Goal: Task Accomplishment & Management: Manage account settings

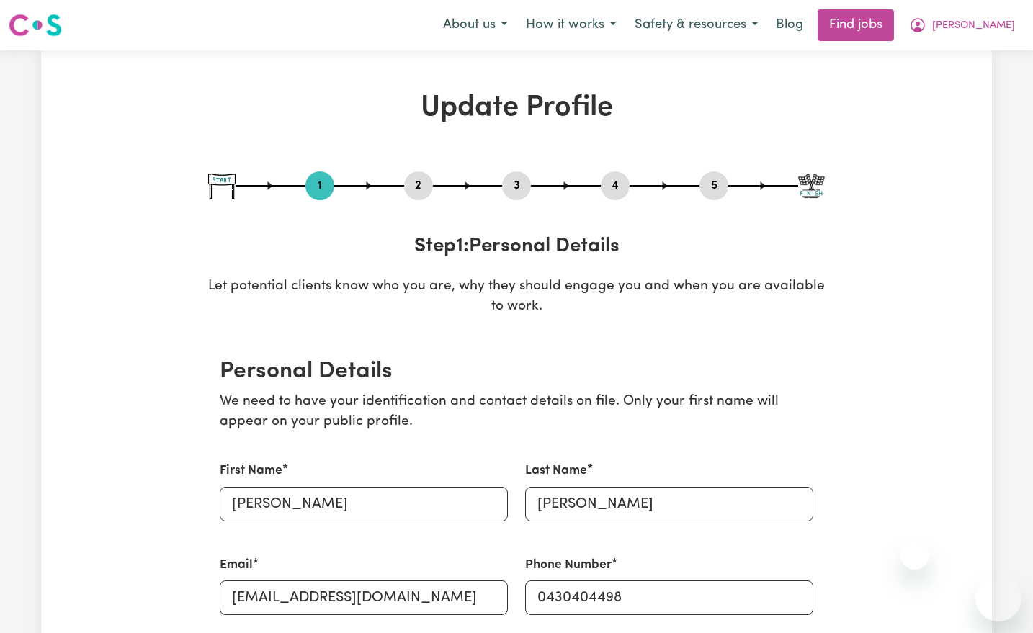
select select "[DEMOGRAPHIC_DATA]"
select select "[DEMOGRAPHIC_DATA] Citizen"
select select "Studying a healthcare related degree or qualification"
select select "40"
select select "50"
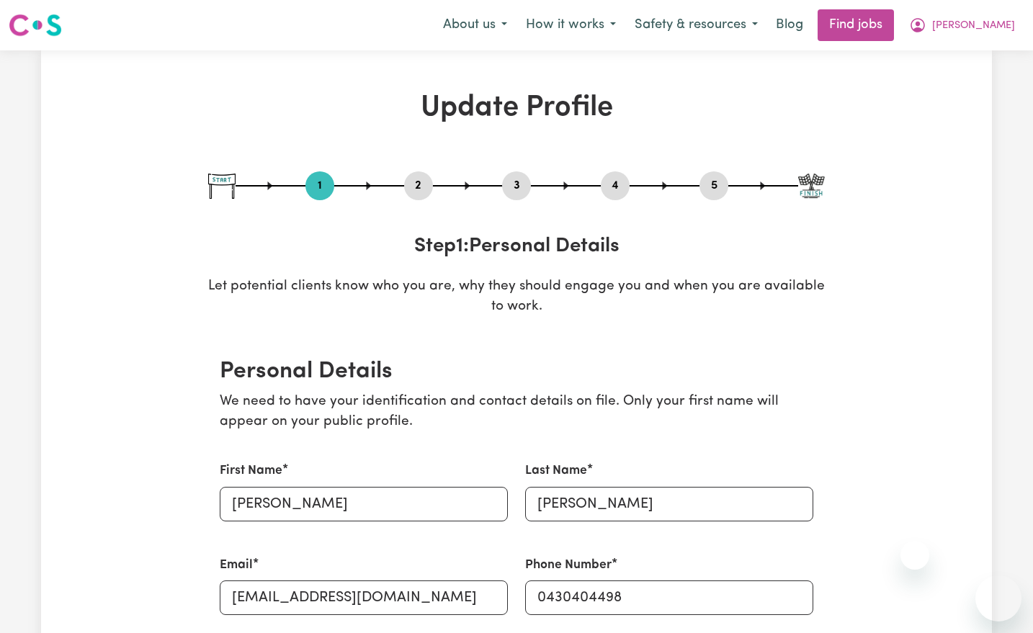
select select "65"
select select "80"
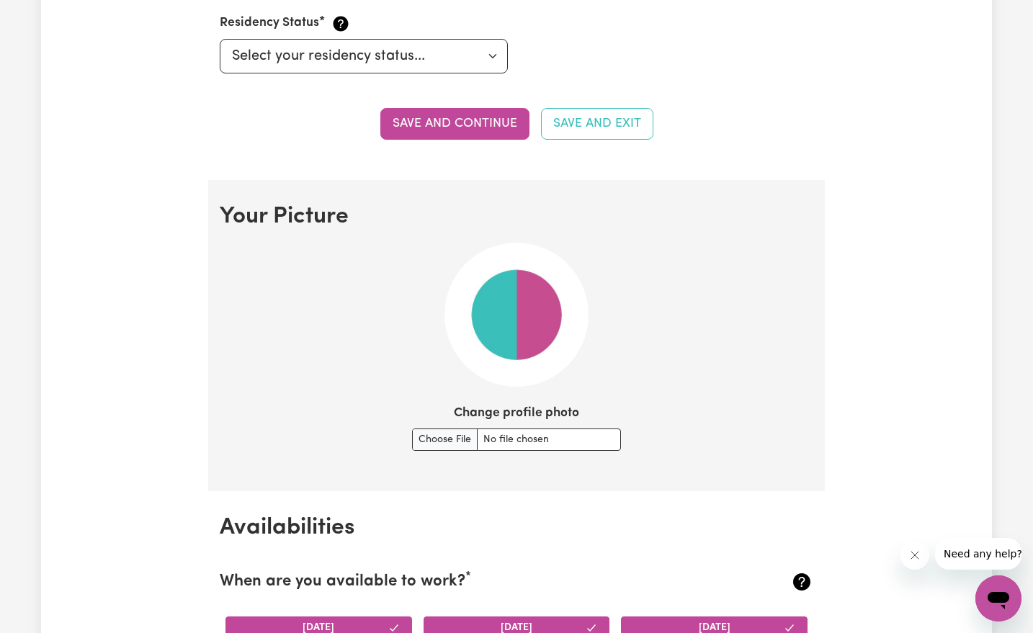
scroll to position [992, 0]
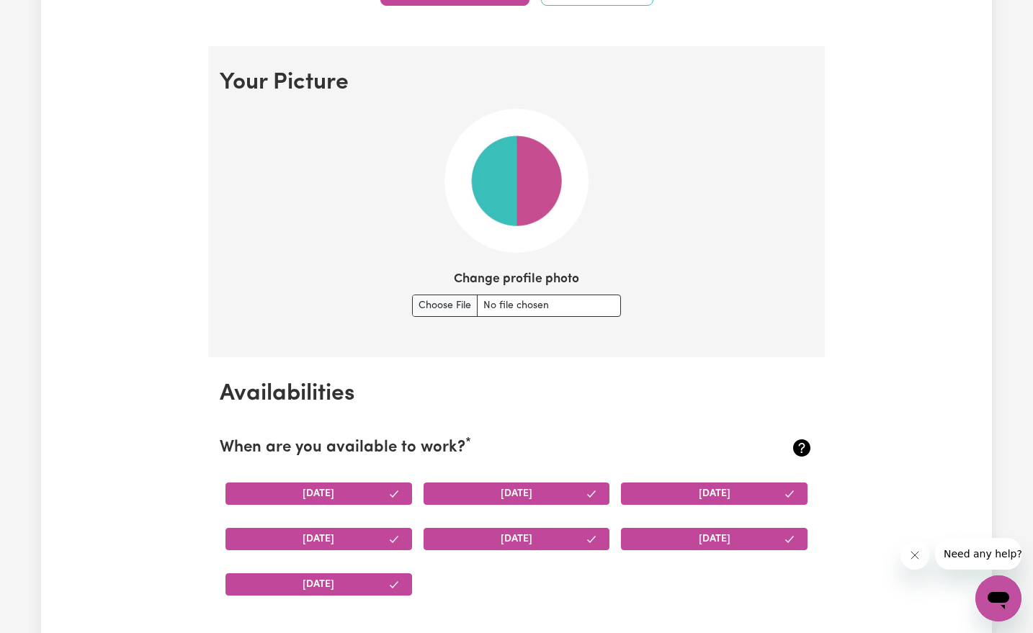
click at [462, 288] on div "Change profile photo" at bounding box center [516, 293] width 209 height 47
click at [462, 301] on input "Change profile photo" at bounding box center [516, 305] width 209 height 22
type input "C:\fakepath\2999AC1528609647275_P.jpg"
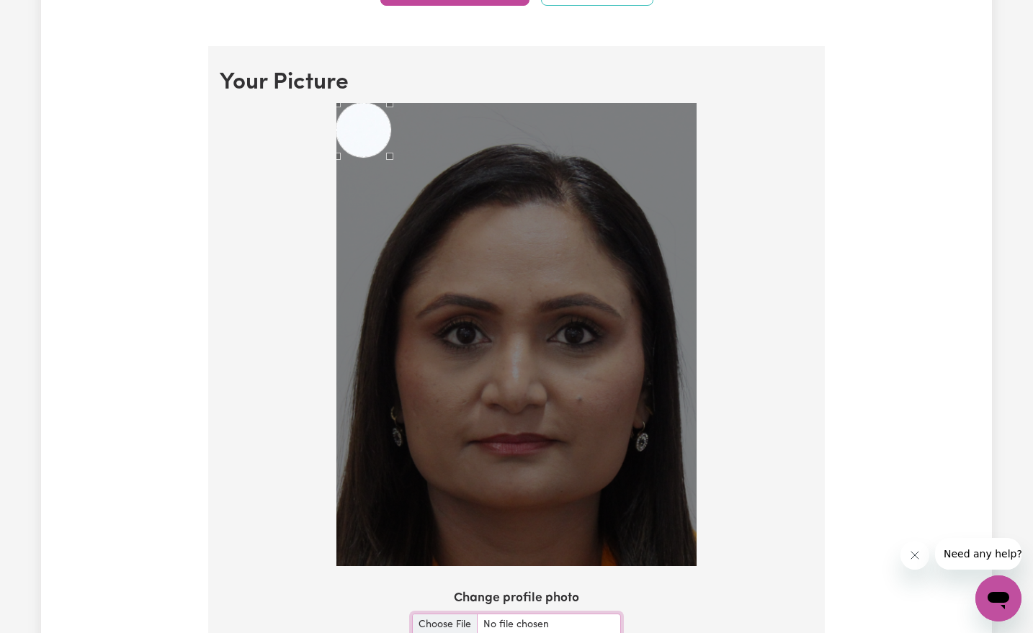
scroll to position [1081, 0]
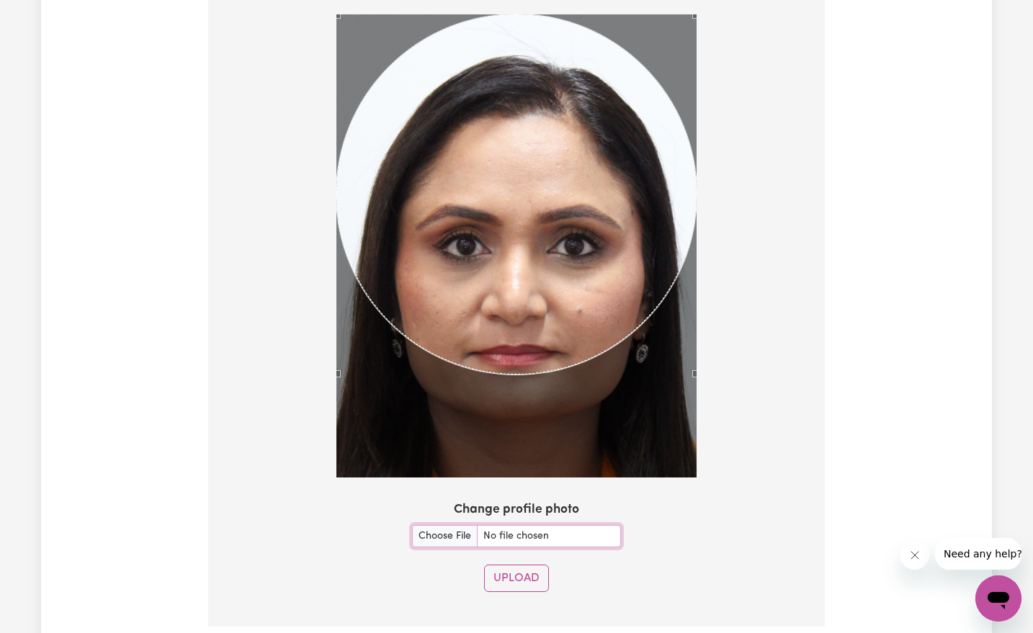
click at [546, 142] on div "Use the arrow keys to move the crop selection area" at bounding box center [516, 194] width 360 height 360
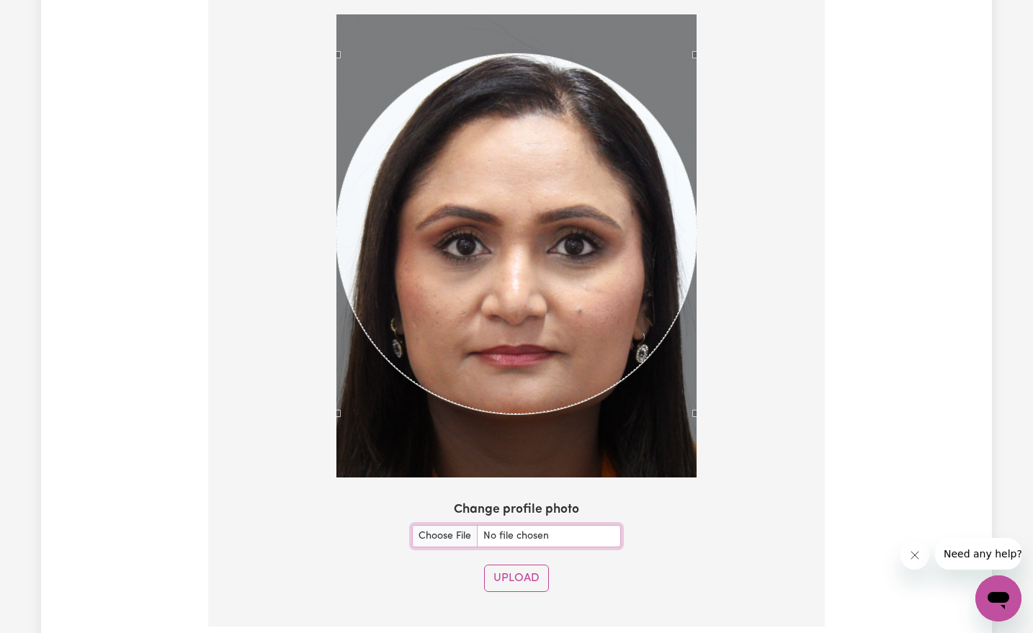
click at [402, 262] on div "Use the arrow keys to move the crop selection area" at bounding box center [516, 234] width 360 height 360
click at [508, 567] on button "Upload" at bounding box center [516, 577] width 65 height 27
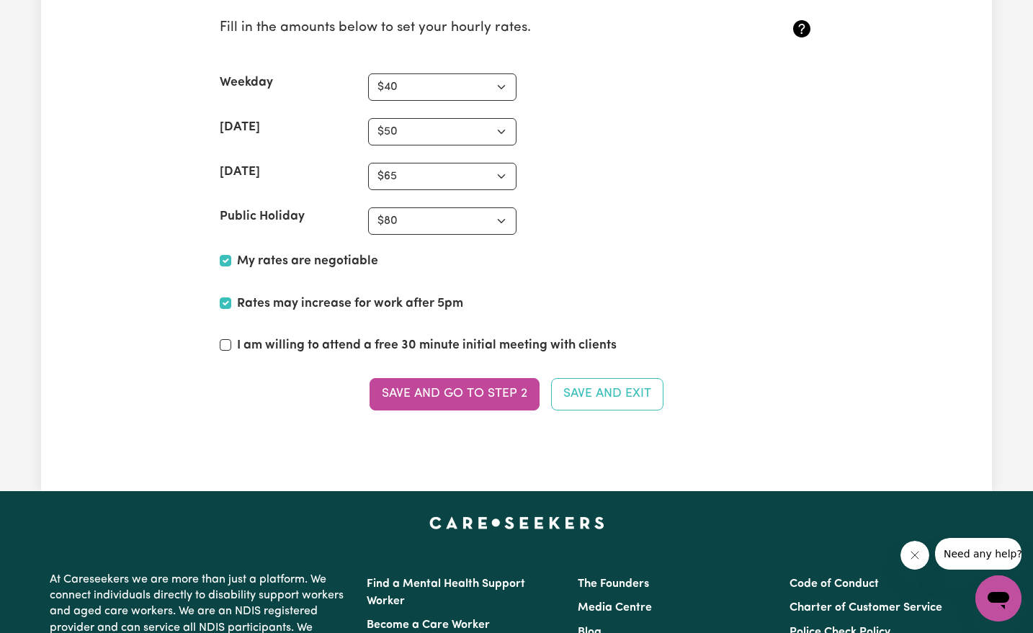
scroll to position [3584, 0]
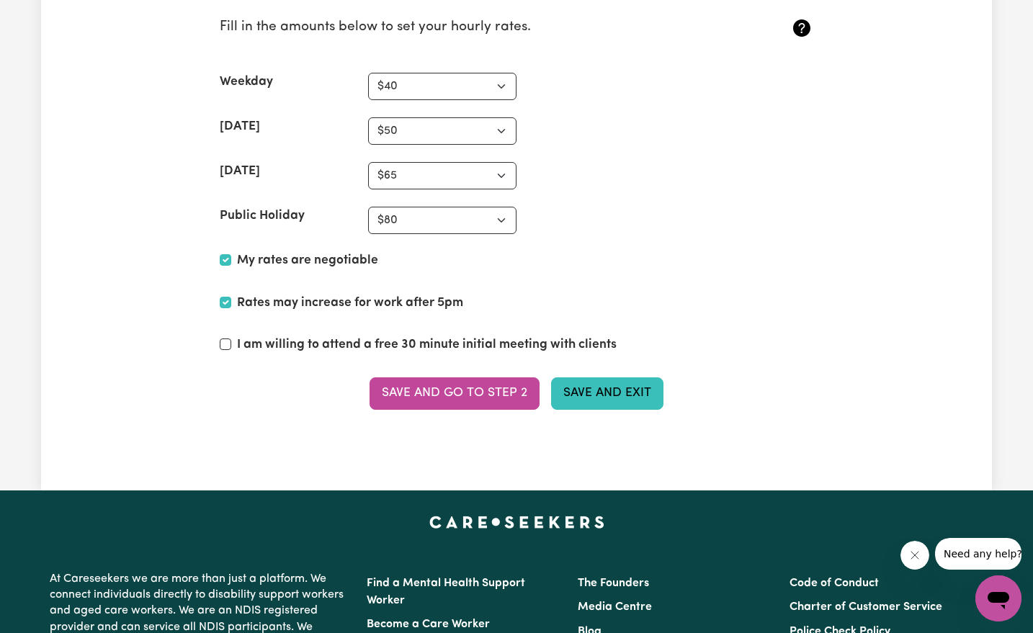
click at [618, 378] on button "Save and Exit" at bounding box center [607, 393] width 112 height 32
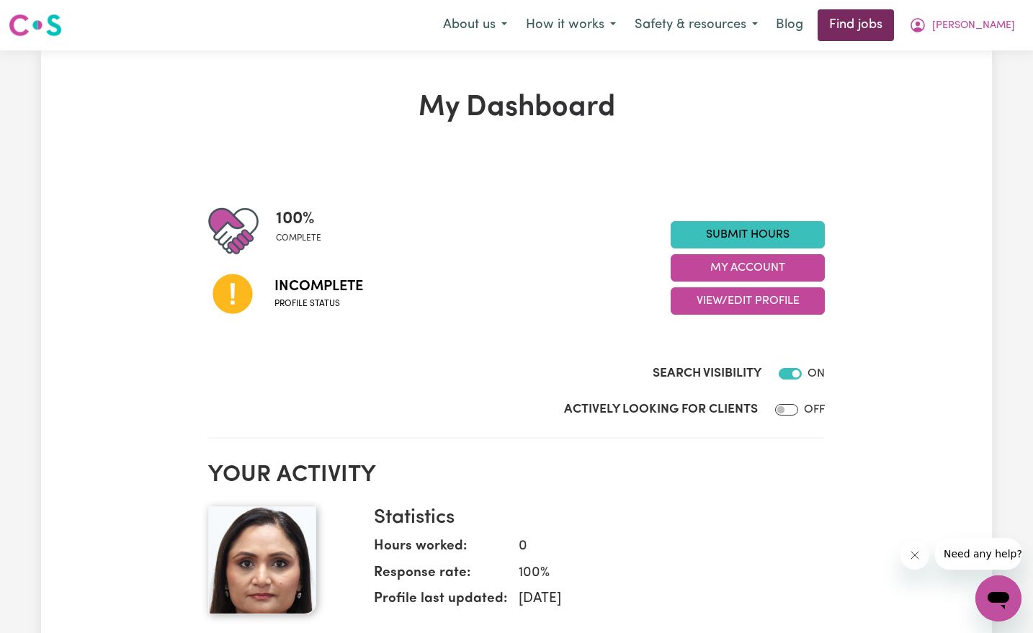
click at [894, 27] on link "Find jobs" at bounding box center [855, 25] width 76 height 32
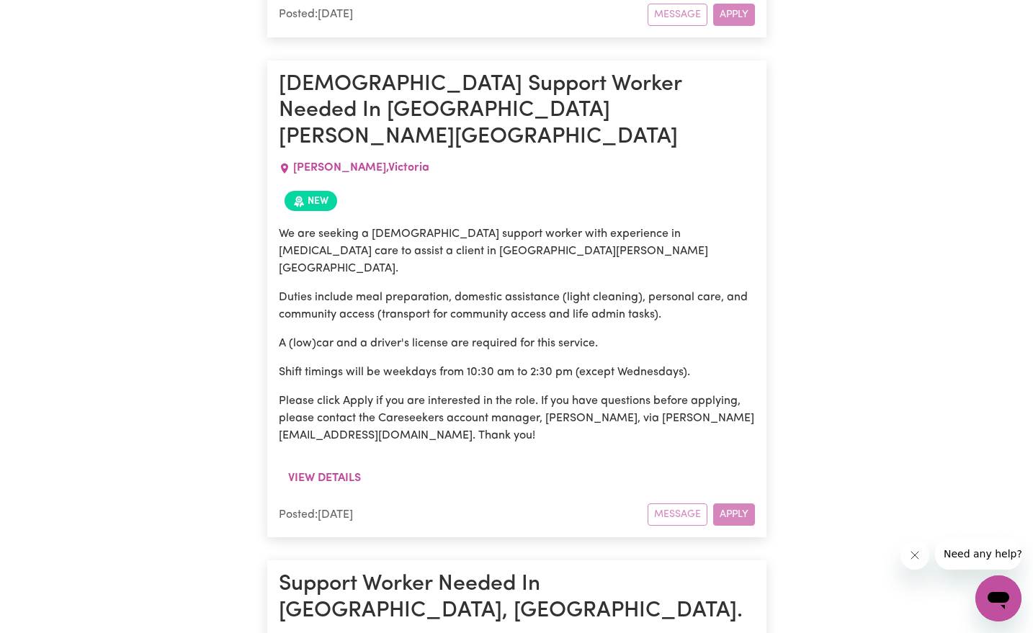
scroll to position [2516, 0]
